Goal: Transaction & Acquisition: Purchase product/service

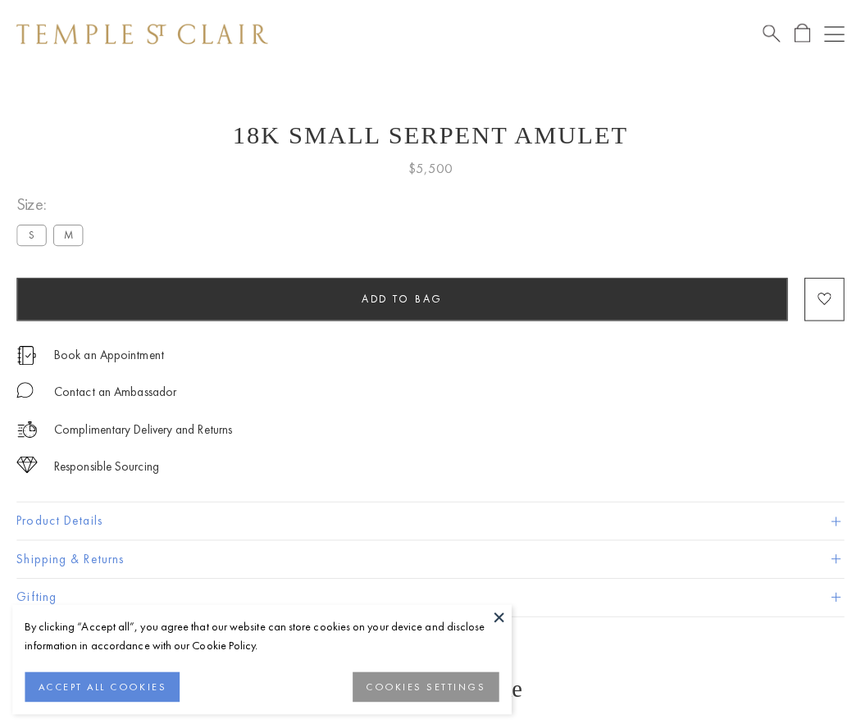
scroll to position [7, 0]
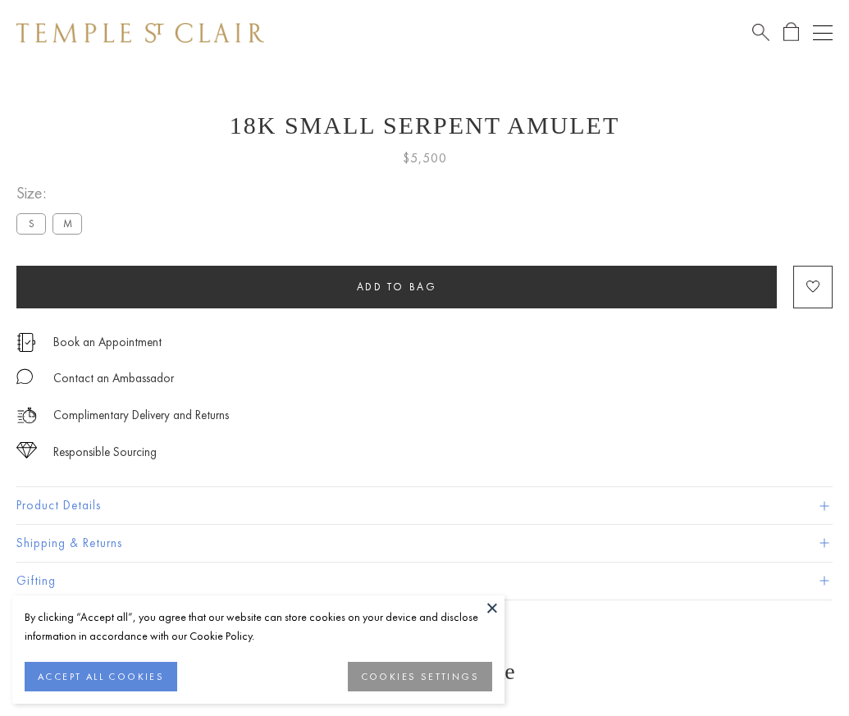
click at [396, 286] on span "Add to bag" at bounding box center [397, 287] width 80 height 14
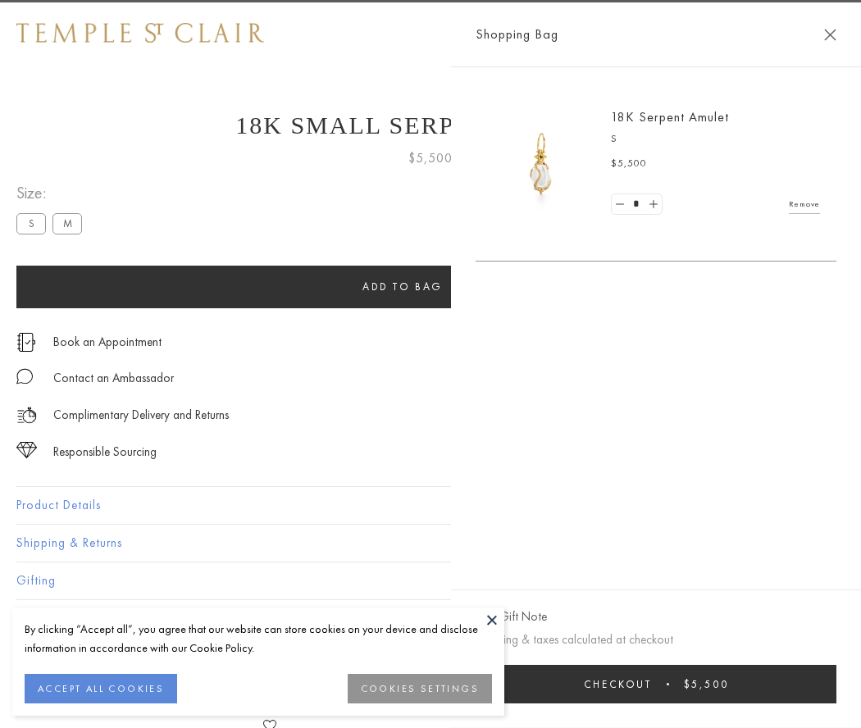
click at [652, 684] on span "Checkout" at bounding box center [618, 684] width 68 height 14
